Goal: Information Seeking & Learning: Find specific page/section

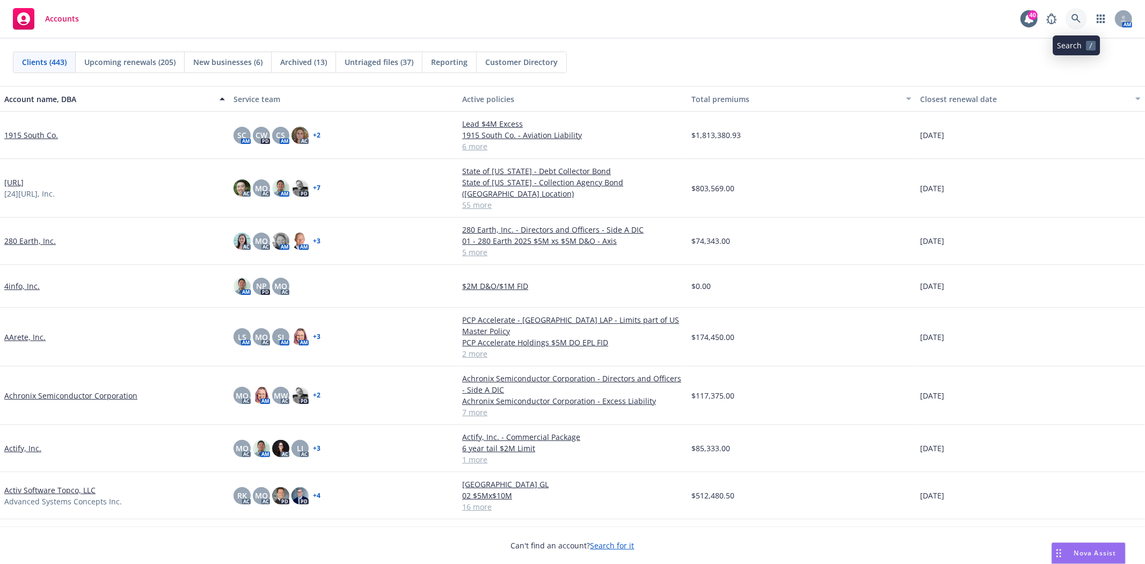
click at [1071, 22] on icon at bounding box center [1076, 19] width 10 height 10
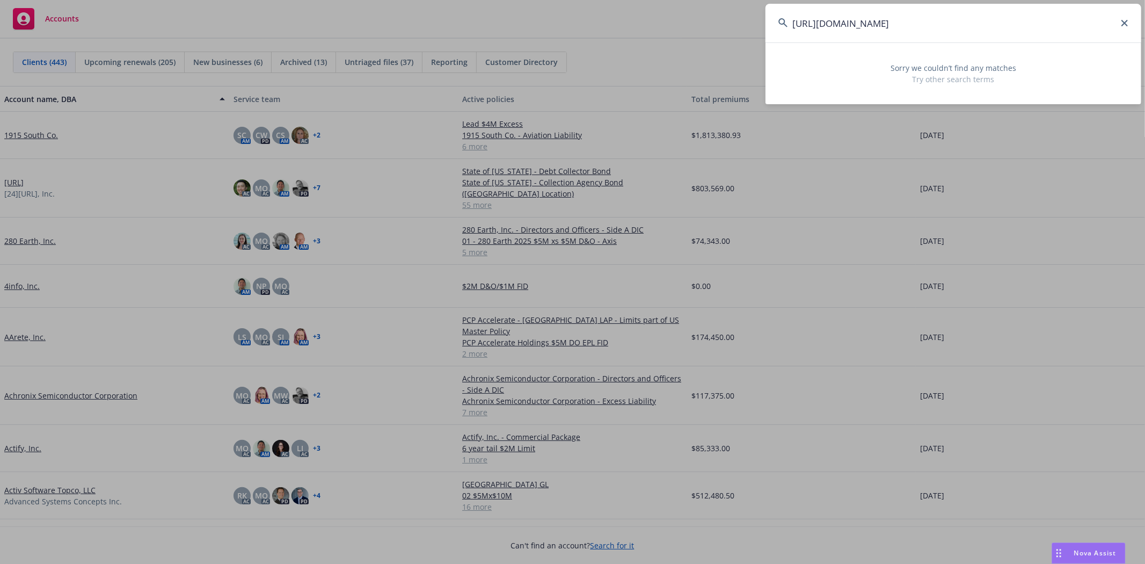
drag, startPoint x: 1019, startPoint y: 24, endPoint x: 709, endPoint y: 53, distance: 311.0
click at [709, 53] on div "[URL][DOMAIN_NAME] Sorry we couldn’t find any matches Try other search terms" at bounding box center [572, 282] width 1145 height 564
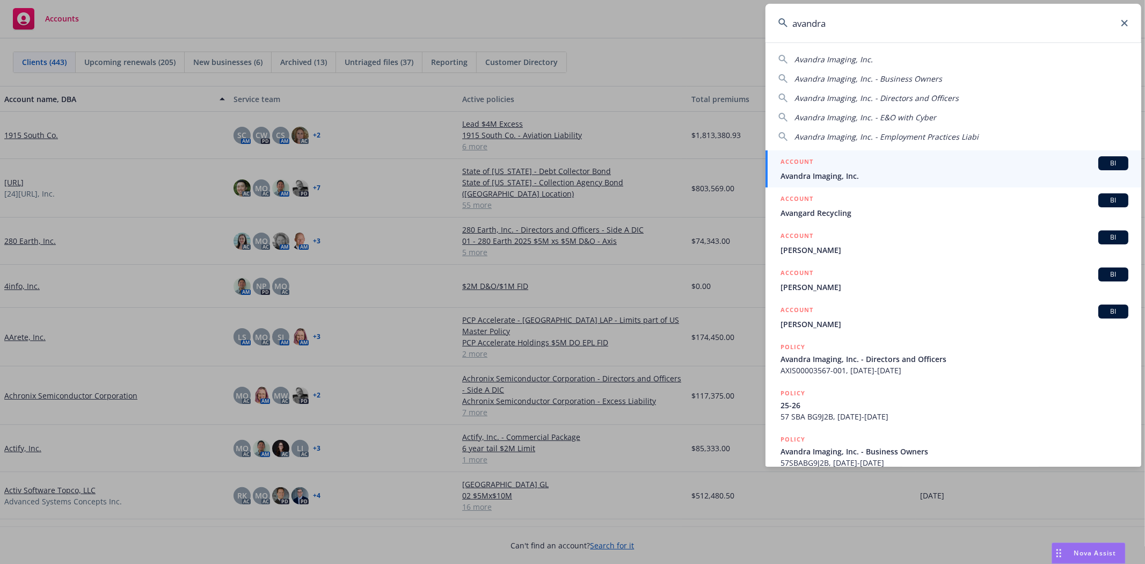
type input "avandra"
click at [839, 165] on div "ACCOUNT BI" at bounding box center [954, 163] width 348 height 14
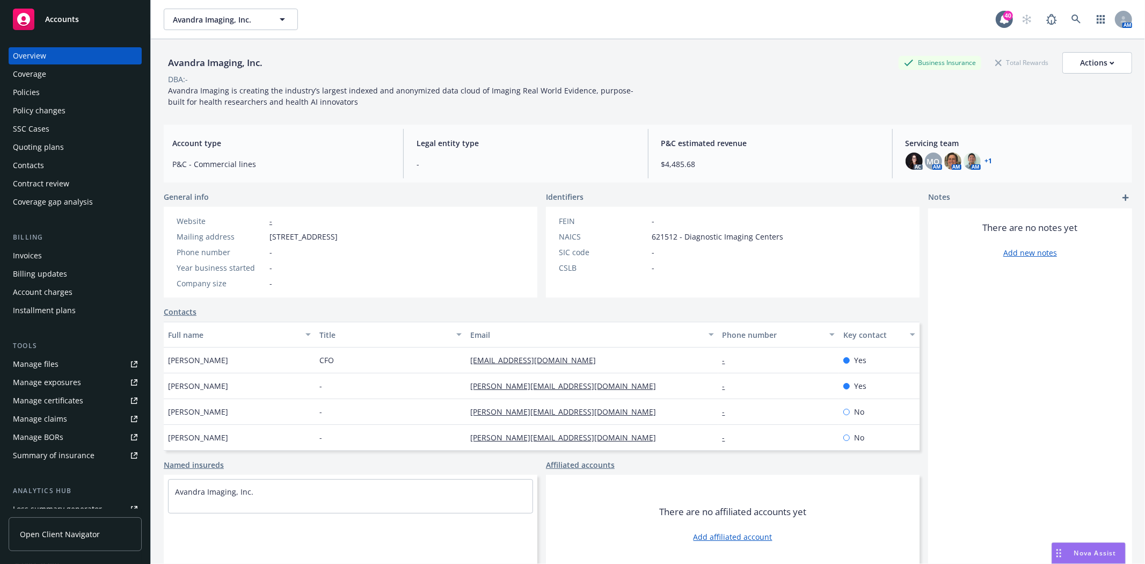
click at [40, 145] on div "Quoting plans" at bounding box center [38, 146] width 51 height 17
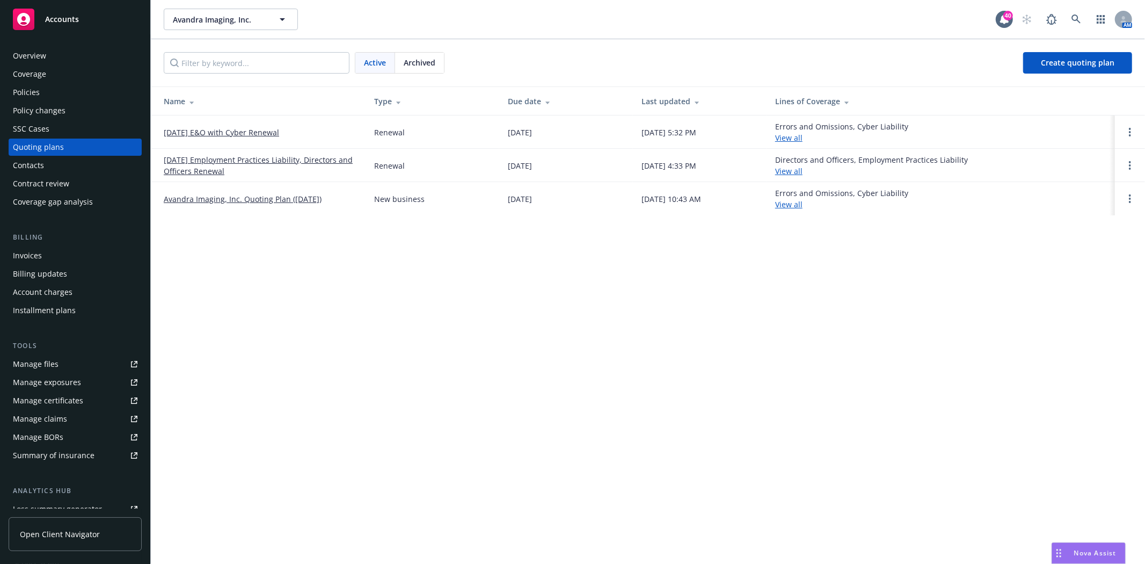
click at [216, 158] on link "[DATE] Employment Practices Liability, Directors and Officers Renewal" at bounding box center [260, 165] width 193 height 23
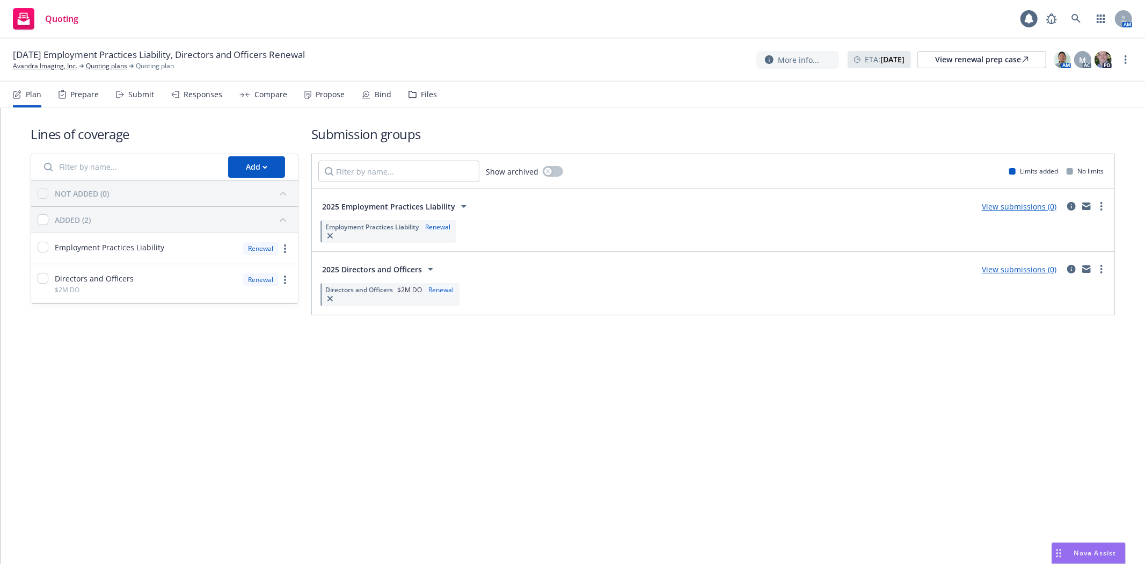
click at [415, 93] on div "Files" at bounding box center [422, 95] width 28 height 26
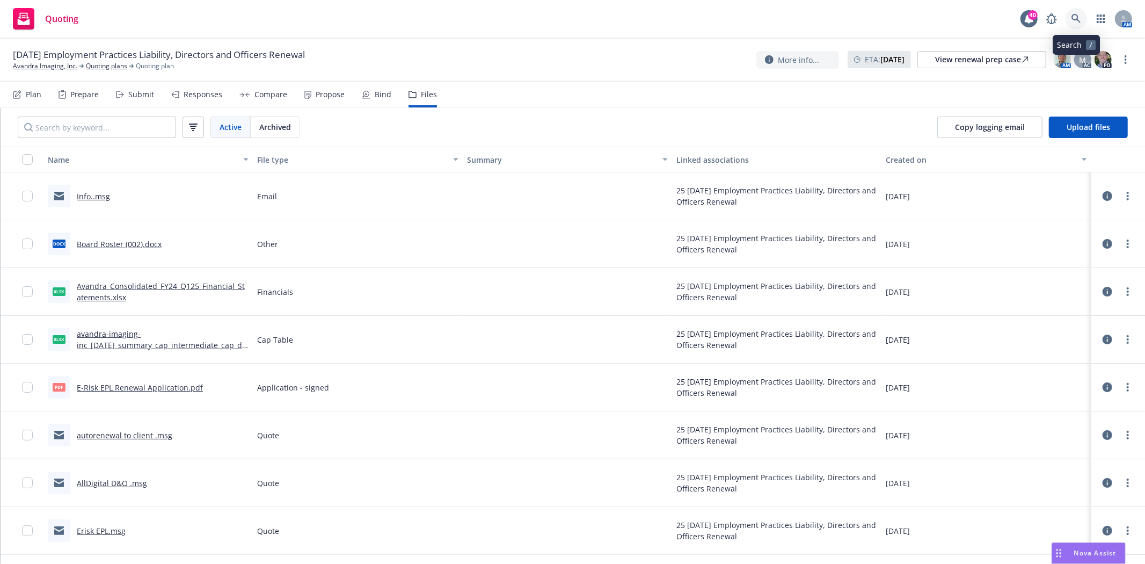
click at [1077, 12] on link at bounding box center [1075, 18] width 21 height 21
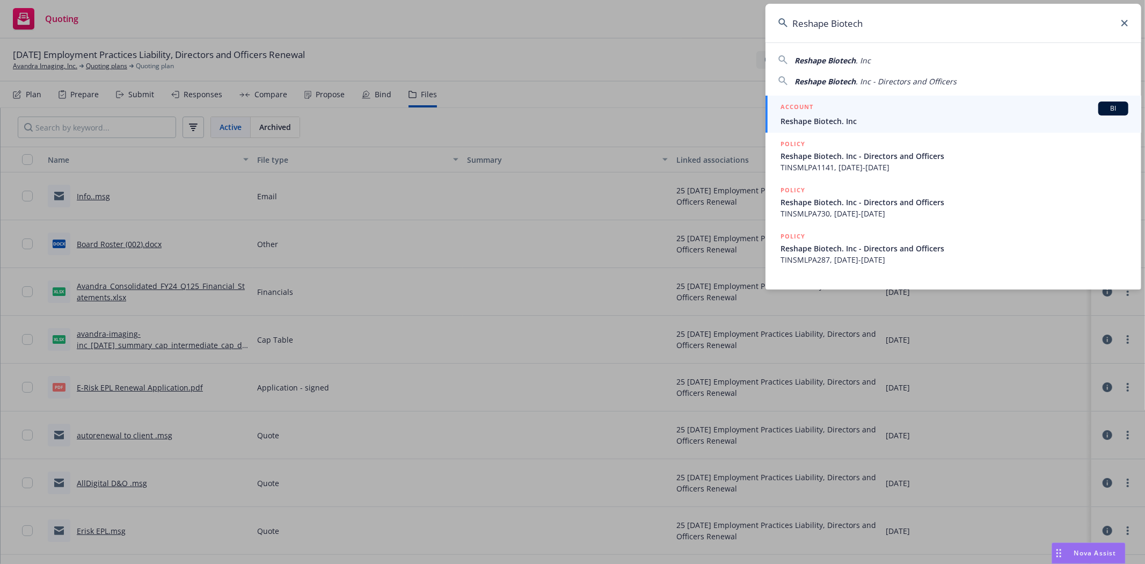
type input "Reshape Biotech"
click at [798, 113] on h5 "ACCOUNT" at bounding box center [796, 107] width 33 height 13
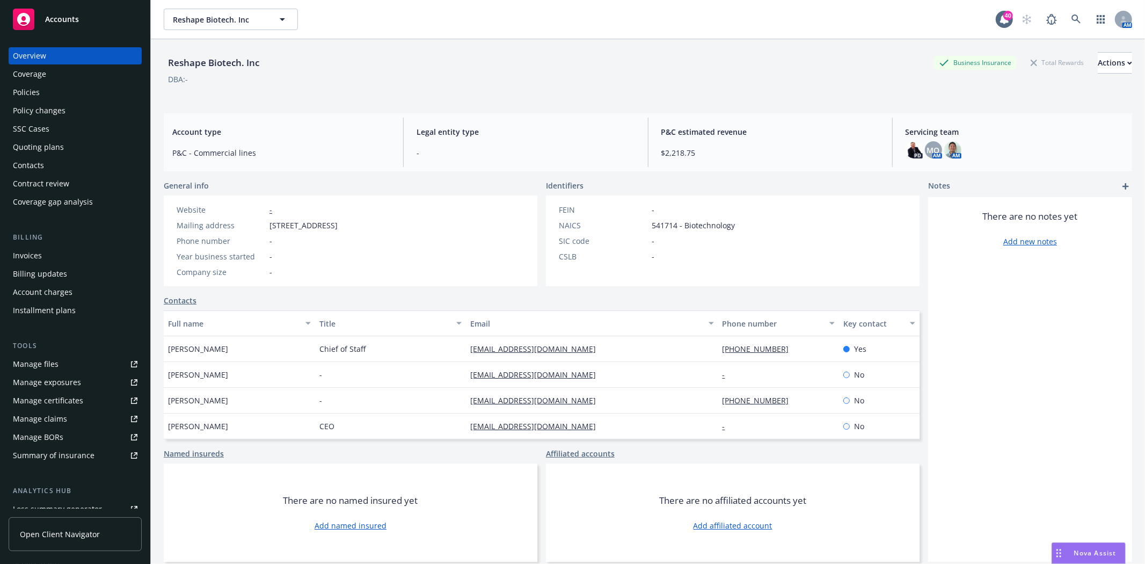
click at [54, 255] on div "Invoices" at bounding box center [75, 255] width 125 height 17
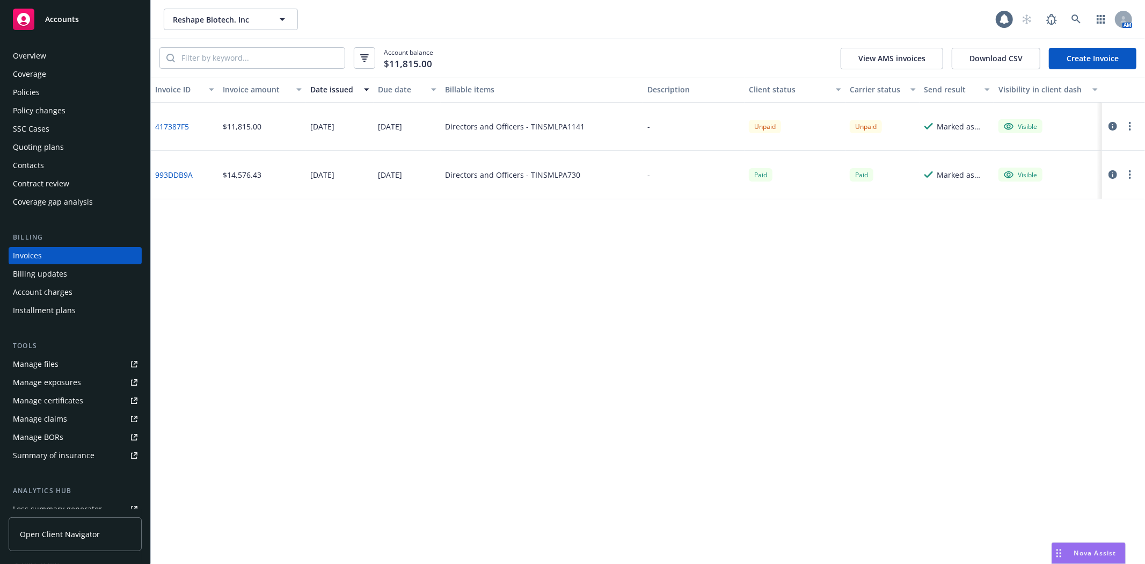
click at [53, 96] on div "Policies" at bounding box center [75, 92] width 125 height 17
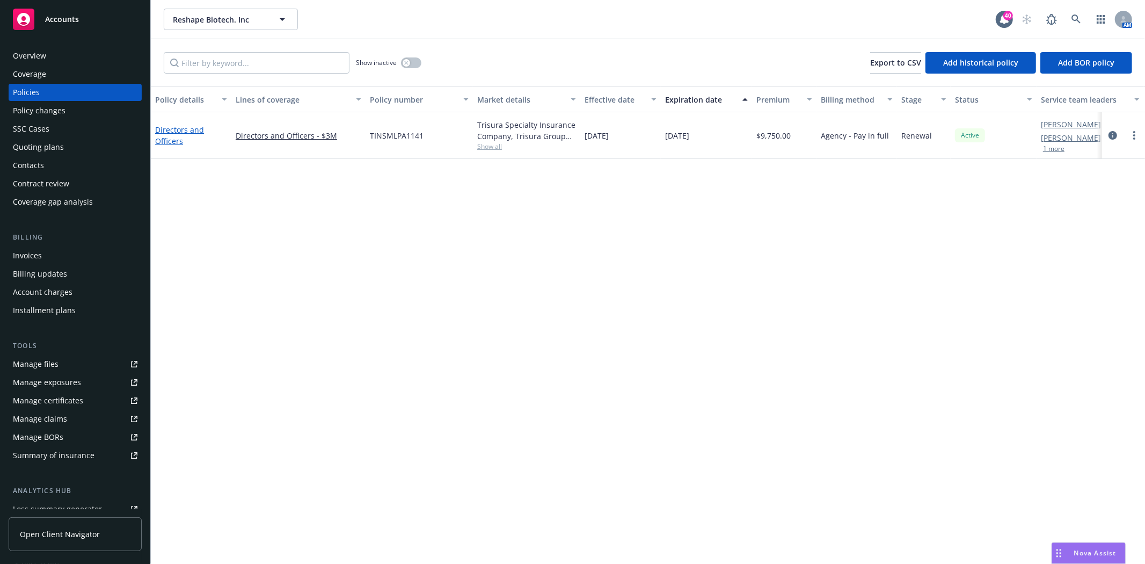
click at [174, 143] on link "Directors and Officers" at bounding box center [179, 135] width 49 height 21
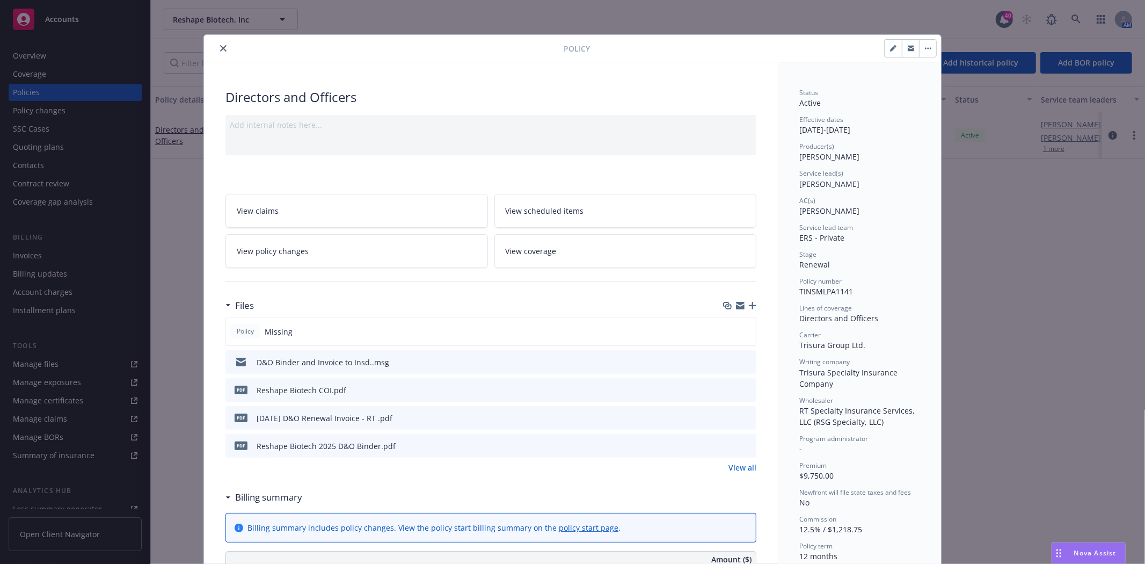
click at [737, 419] on div at bounding box center [738, 417] width 27 height 11
click at [741, 418] on icon "preview file" at bounding box center [746, 417] width 10 height 8
